Goal: Information Seeking & Learning: Check status

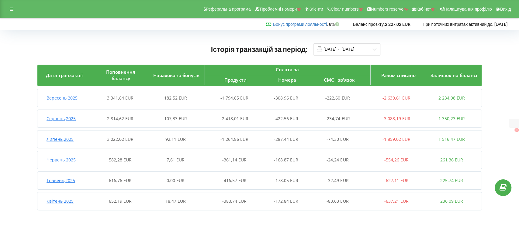
click at [67, 98] on span "Вересень , 2025" at bounding box center [61, 98] width 31 height 6
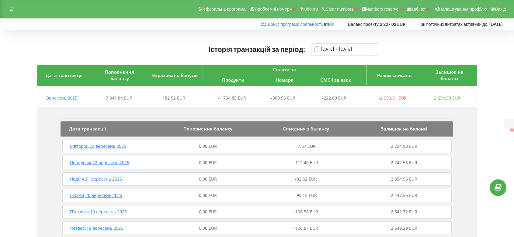
click at [96, 146] on span "Вівторок , 23 вересень 2025" at bounding box center [98, 146] width 56 height 6
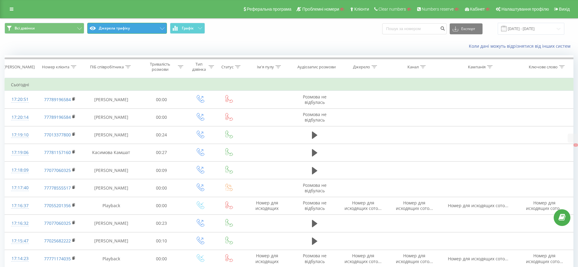
click at [113, 29] on button "Джерела трафіку" at bounding box center [127, 28] width 80 height 11
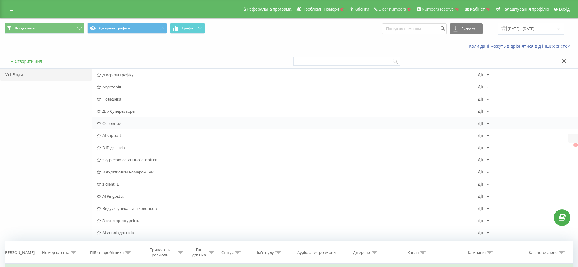
click at [114, 122] on span "Основний" at bounding box center [287, 123] width 381 height 4
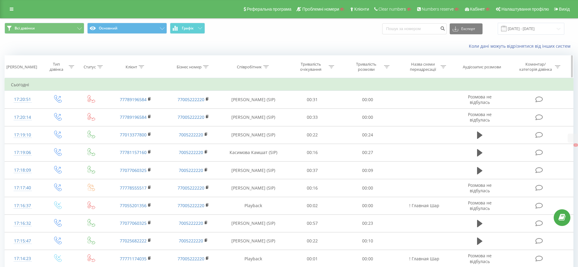
click at [142, 67] on icon at bounding box center [141, 66] width 5 height 3
click at [122, 109] on input "text" at bounding box center [135, 110] width 53 height 11
type input "21829"
click button "OK" at bounding box center [149, 123] width 26 height 8
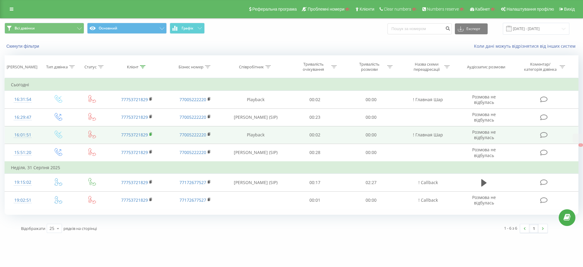
click at [151, 133] on icon at bounding box center [151, 134] width 3 height 4
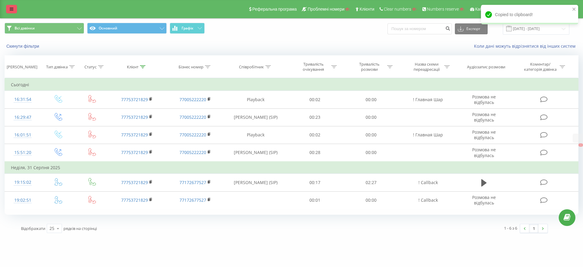
click at [14, 9] on link at bounding box center [11, 9] width 11 height 9
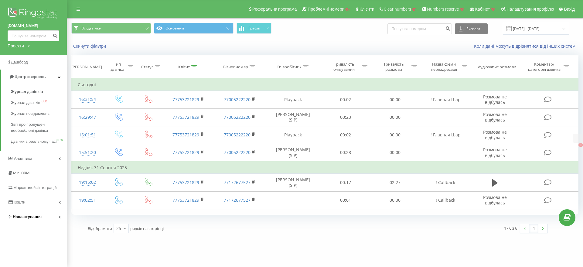
click at [27, 219] on span "Налаштування" at bounding box center [27, 217] width 29 height 5
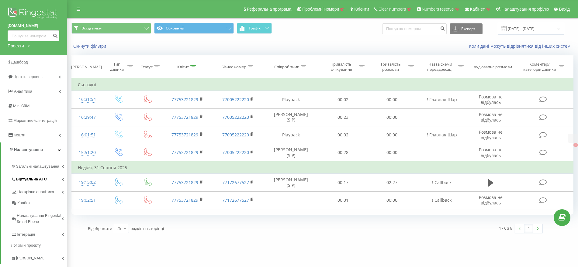
click at [30, 173] on link "Віртуальна АТС" at bounding box center [39, 178] width 56 height 13
click at [40, 214] on span "Підключення номерів" at bounding box center [40, 213] width 43 height 6
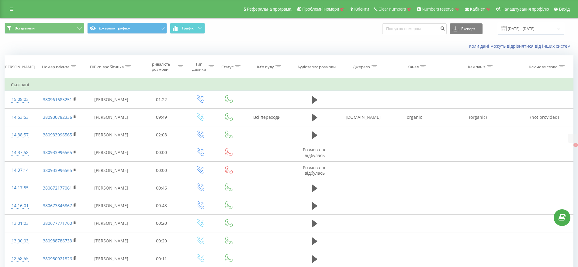
click at [119, 35] on div "Всі дзвінки Джерела трафіку Графік Експорт .csv .xls .xlsx 23.08.2025 - 23.09.2…" at bounding box center [288, 29] width 577 height 20
click at [122, 34] on span "Всі дзвінки Джерела трафіку Графік" at bounding box center [145, 29] width 280 height 12
click at [113, 25] on button "Джерела трафіку" at bounding box center [127, 28] width 80 height 11
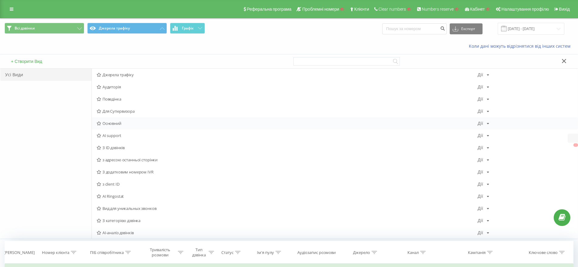
click at [117, 123] on span "Основний" at bounding box center [287, 123] width 381 height 4
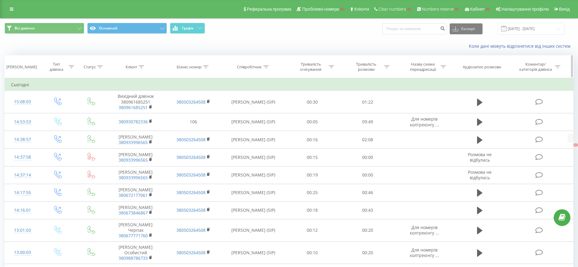
click at [142, 65] on icon at bounding box center [141, 66] width 5 height 3
click at [132, 108] on input "text" at bounding box center [135, 110] width 53 height 11
paste input "0980921826"
click at [159, 124] on button "OK" at bounding box center [149, 123] width 26 height 8
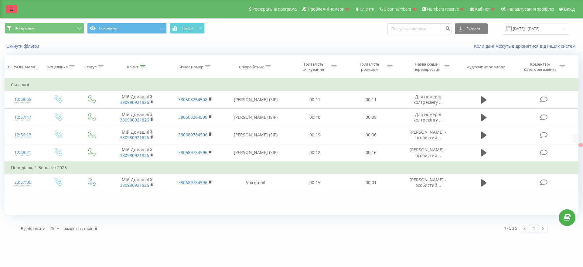
click at [13, 7] on icon at bounding box center [12, 9] width 4 height 4
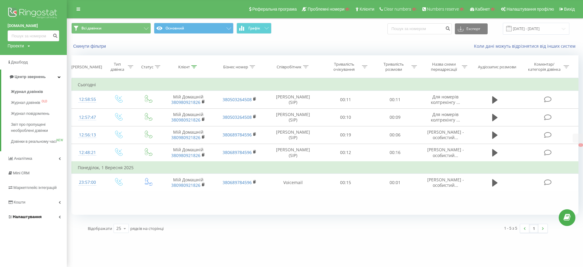
click at [23, 219] on span "Налаштування" at bounding box center [27, 217] width 29 height 5
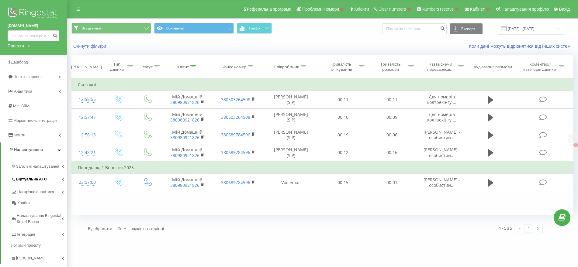
click at [42, 179] on span "Віртуальна АТС" at bounding box center [31, 179] width 31 height 6
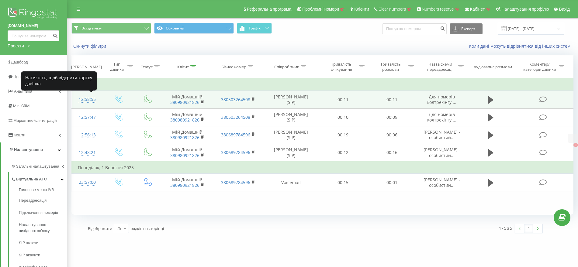
click at [88, 99] on div "12:58:55" at bounding box center [87, 100] width 19 height 12
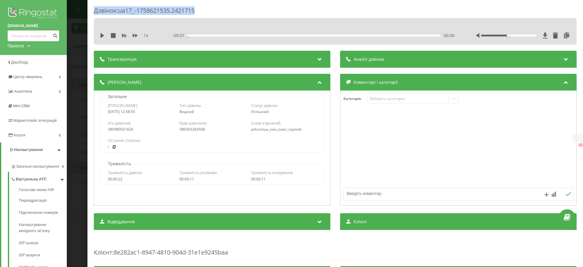
drag, startPoint x: 95, startPoint y: 10, endPoint x: 234, endPoint y: 10, distance: 139.2
click at [233, 10] on div "Дзвінок : ua17_-1758621535.2421715 1 x - 00:01 00:00 00:00 Транскрипція Для AI-…" at bounding box center [336, 133] width 496 height 267
copy div "Дзвінок : ua17_-1758621535.2421715"
drag, startPoint x: 150, startPoint y: 113, endPoint x: 169, endPoint y: 112, distance: 18.8
click at [168, 113] on div "Дата дзвінка 2025-09-23 12:58:55 Тип дзвінка Вхідний Статус дзвінка Успішний" at bounding box center [212, 109] width 222 height 18
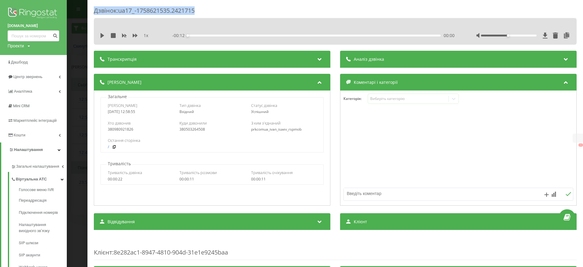
copy div "2025-09-23 12:58:55"
click at [85, 122] on div "Дзвінок : ua17_-1758621535.2421715 1 x - 00:12 00:00 00:00 Транскрипція Для AI-…" at bounding box center [291, 133] width 583 height 267
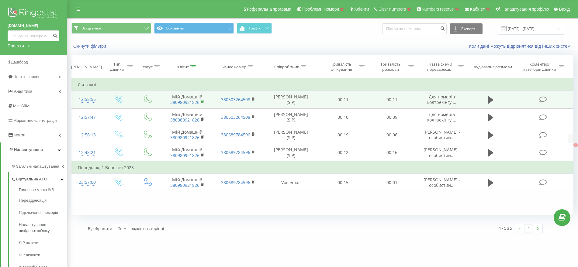
click at [202, 102] on rect at bounding box center [202, 102] width 2 height 3
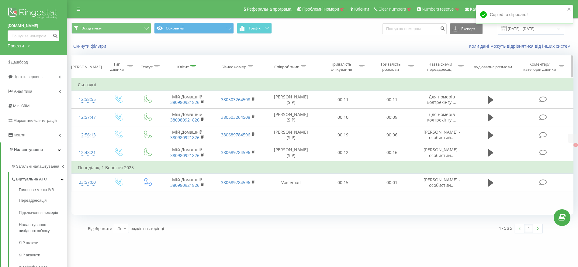
click at [192, 64] on div at bounding box center [192, 66] width 5 height 5
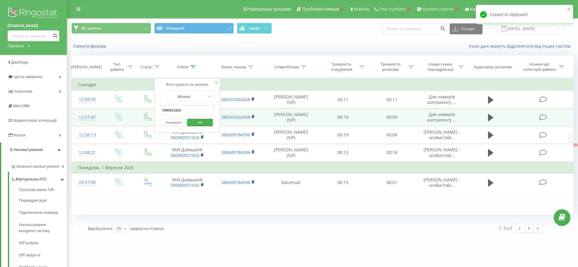
drag, startPoint x: 190, startPoint y: 109, endPoint x: 127, endPoint y: 110, distance: 62.9
click at [127, 111] on table "Фільтрувати за умовою Дорівнює Введіть значення Скасувати OK Фільтрувати за умо…" at bounding box center [322, 134] width 502 height 113
paste input "3078233"
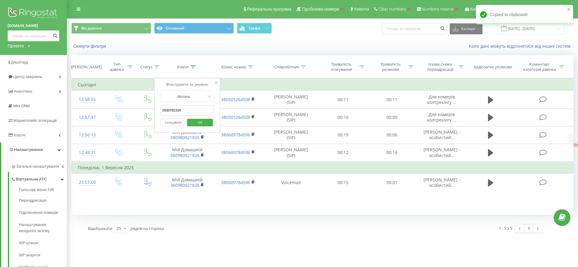
type input "0930782336"
click at [211, 122] on button "OK" at bounding box center [200, 123] width 26 height 8
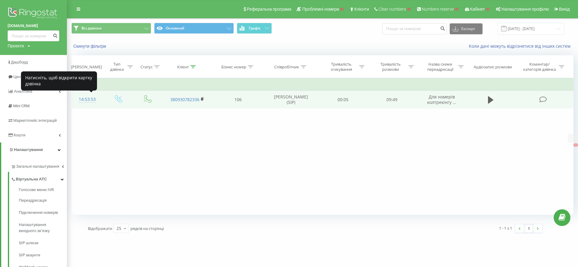
click at [87, 98] on div "14:53:53" at bounding box center [87, 100] width 19 height 12
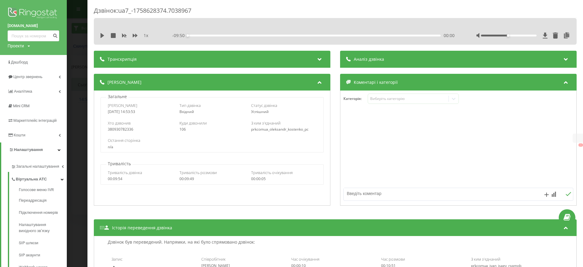
drag, startPoint x: 144, startPoint y: 110, endPoint x: 103, endPoint y: 112, distance: 41.3
click at [101, 111] on div "Дата дзвінка 2025-09-23 14:53:53 Тип дзвінка Вхідний Статус дзвінка Успішний" at bounding box center [212, 109] width 222 height 18
copy div "2025-09-23 14:53:53"
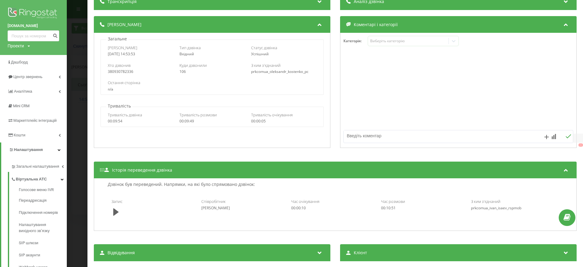
scroll to position [76, 0]
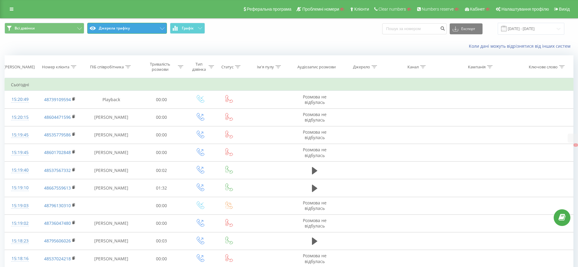
click at [113, 28] on button "Джерела трафіку" at bounding box center [127, 28] width 80 height 11
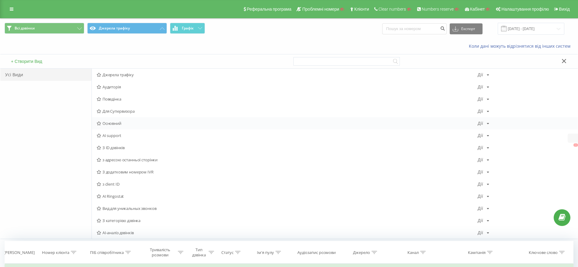
click at [115, 122] on span "Основний" at bounding box center [287, 123] width 381 height 4
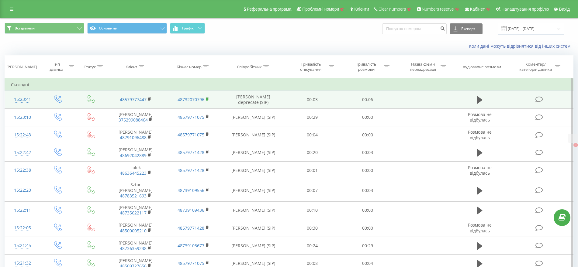
click at [207, 98] on rect at bounding box center [207, 99] width 2 height 3
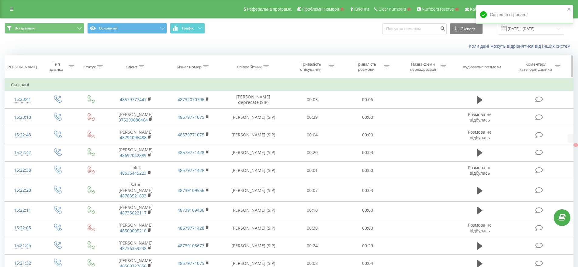
click at [205, 63] on th "Бізнес номер" at bounding box center [193, 67] width 58 height 22
click at [206, 65] on div at bounding box center [205, 66] width 5 height 5
click at [193, 110] on input "text" at bounding box center [193, 110] width 53 height 11
paste input "48732070796"
type input "48732070796"
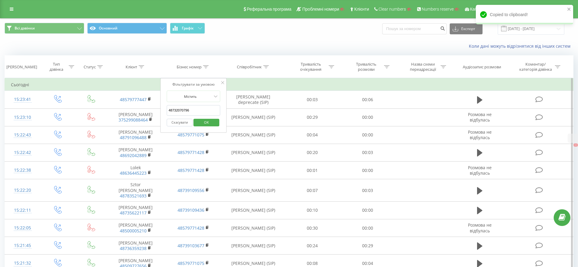
click at [203, 124] on span "OK" at bounding box center [206, 122] width 17 height 9
